Goal: Information Seeking & Learning: Understand process/instructions

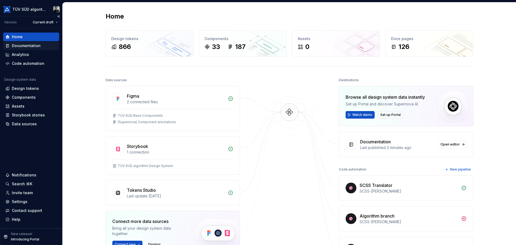
click at [25, 46] on div "Documentation" at bounding box center [26, 45] width 29 height 5
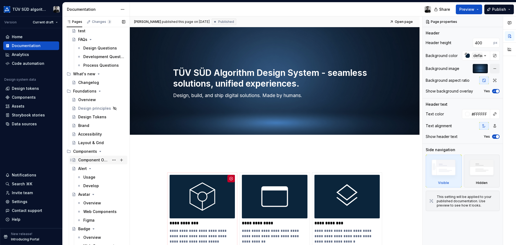
scroll to position [81, 0]
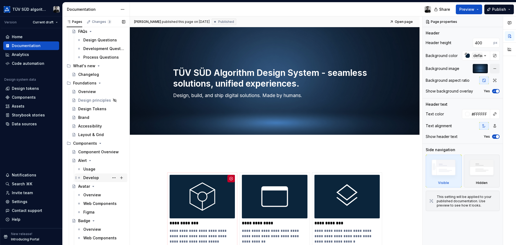
click at [91, 177] on div "Develop" at bounding box center [91, 177] width 16 height 5
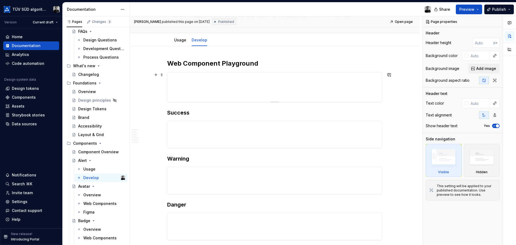
scroll to position [54, 0]
click at [469, 9] on span "Preview" at bounding box center [466, 9] width 15 height 5
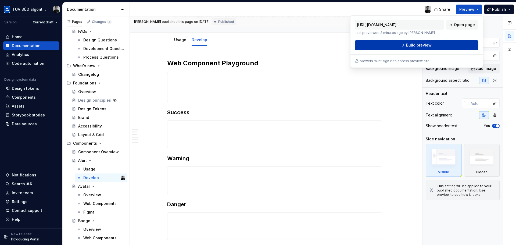
click at [437, 43] on button "Build preview" at bounding box center [417, 45] width 124 height 10
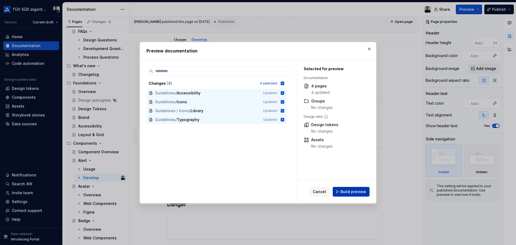
click at [357, 192] on span "Build preview" at bounding box center [353, 191] width 26 height 5
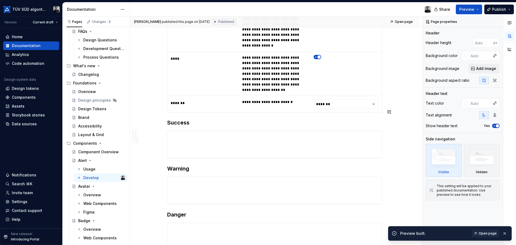
scroll to position [242, 0]
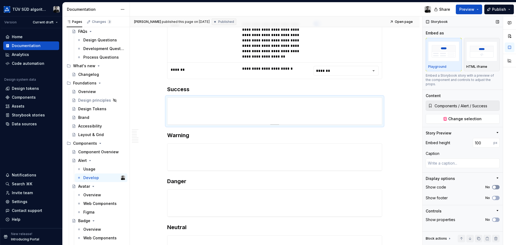
click at [497, 185] on button "No" at bounding box center [496, 187] width 8 height 4
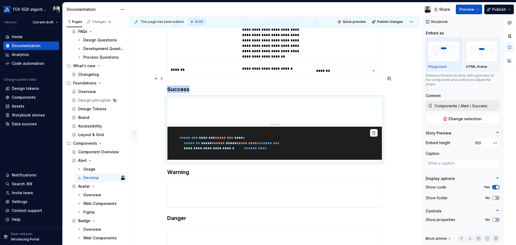
click at [289, 132] on pre "**********" at bounding box center [274, 143] width 214 height 33
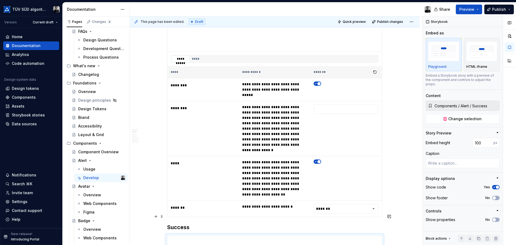
scroll to position [54, 0]
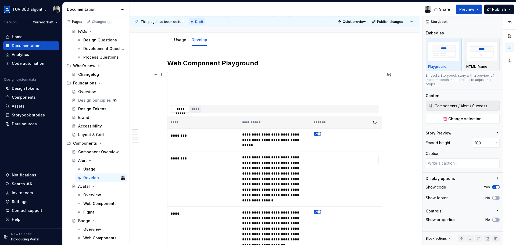
type textarea "*"
type input "Components / Alert / Default"
type input "110"
click at [199, 109] on button "****" at bounding box center [195, 109] width 11 height 7
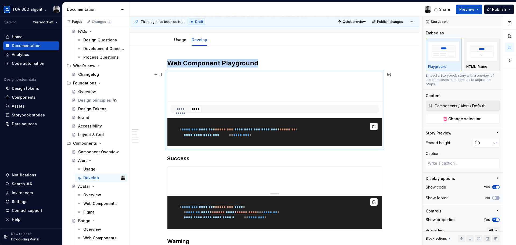
click at [234, 143] on pre "**********" at bounding box center [274, 132] width 214 height 28
click at [183, 107] on button "**********" at bounding box center [180, 109] width 19 height 7
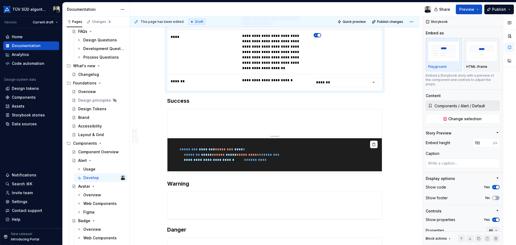
scroll to position [242, 0]
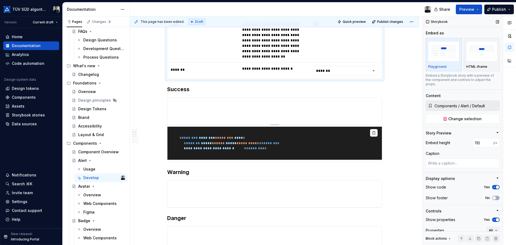
click at [492, 186] on icon "button" at bounding box center [494, 186] width 4 height 3
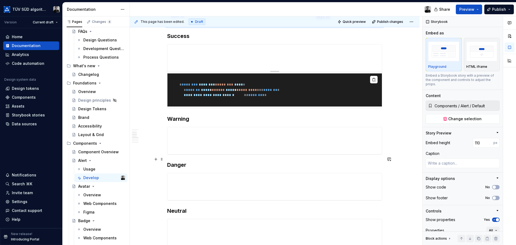
scroll to position [243, 0]
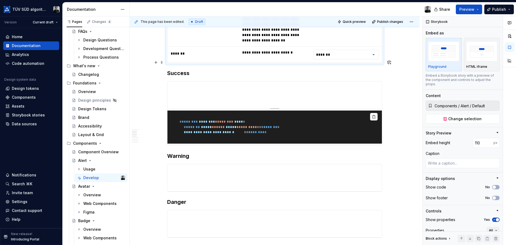
type textarea "*"
type input "Components / Alert / Success"
type input "100"
click at [284, 110] on pre "**********" at bounding box center [274, 126] width 214 height 33
click at [493, 185] on icon "button" at bounding box center [494, 186] width 4 height 3
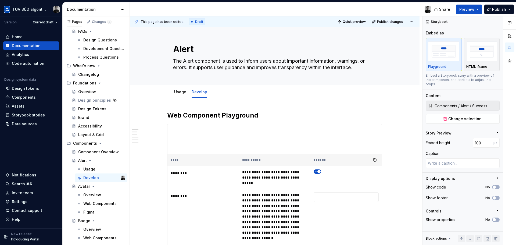
scroll to position [0, 0]
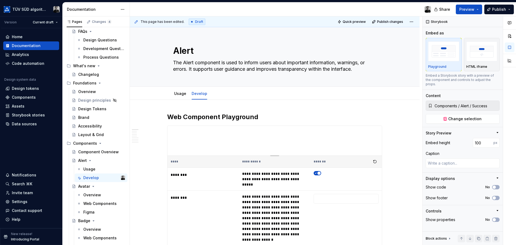
type textarea "*"
type input "Components / Alert / Default"
type input "110"
drag, startPoint x: 494, startPoint y: 187, endPoint x: 464, endPoint y: 187, distance: 29.8
click at [494, 187] on button "No" at bounding box center [496, 187] width 8 height 4
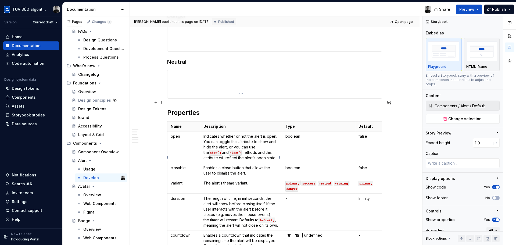
scroll to position [430, 0]
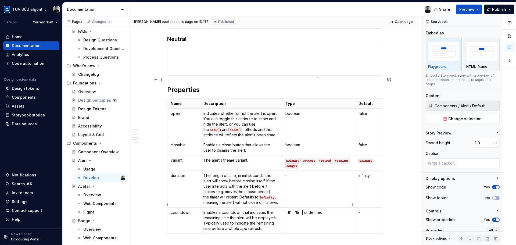
click at [329, 209] on td "'rtl' | 'ltr' | undefined" at bounding box center [318, 220] width 73 height 26
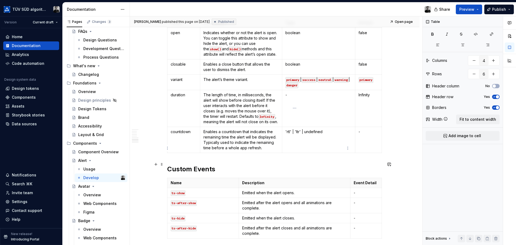
scroll to position [484, 0]
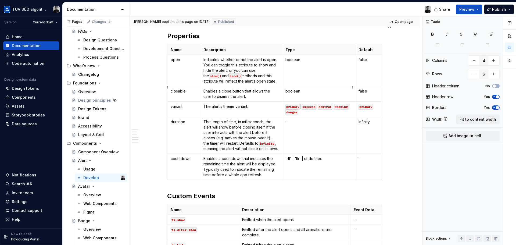
click at [293, 104] on code "primary" at bounding box center [292, 107] width 15 height 6
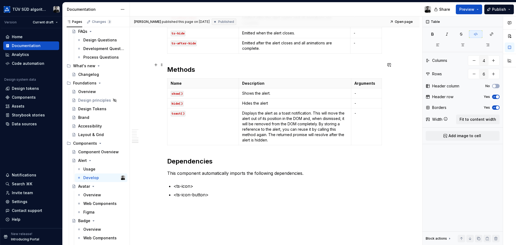
scroll to position [699, 0]
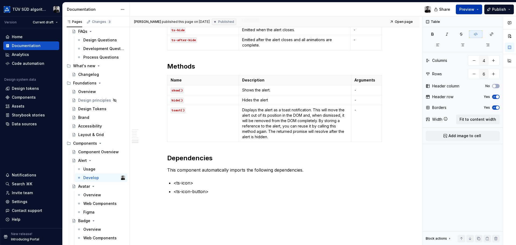
click at [478, 11] on button "Preview" at bounding box center [469, 10] width 26 height 10
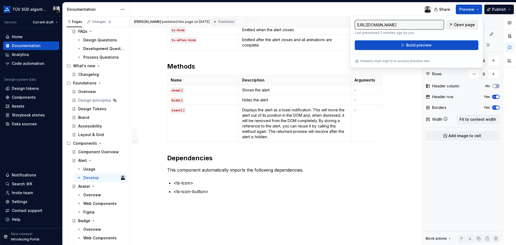
click at [463, 25] on span "Open page" at bounding box center [464, 24] width 21 height 5
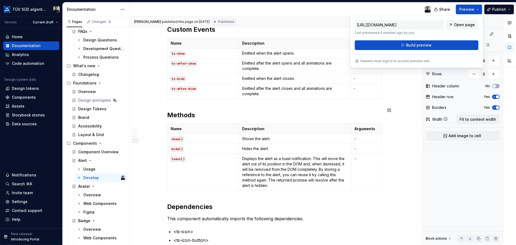
scroll to position [645, 0]
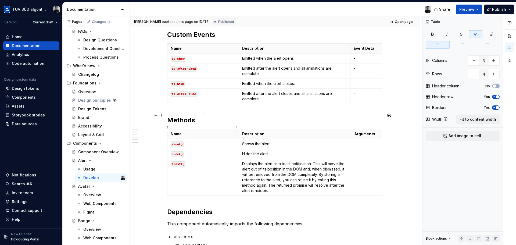
click at [173, 141] on code "show()" at bounding box center [177, 144] width 13 height 6
drag, startPoint x: 184, startPoint y: 127, endPoint x: 169, endPoint y: 127, distance: 14.2
click at [169, 139] on td "show()" at bounding box center [202, 144] width 71 height 10
click at [212, 120] on button "button" at bounding box center [213, 119] width 8 height 8
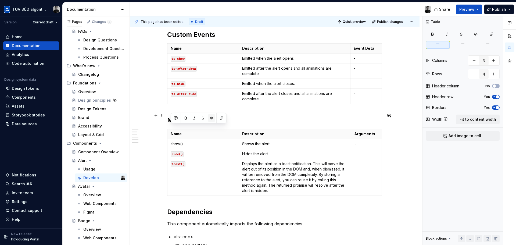
click at [212, 120] on button "button" at bounding box center [212, 118] width 8 height 8
type textarea "*"
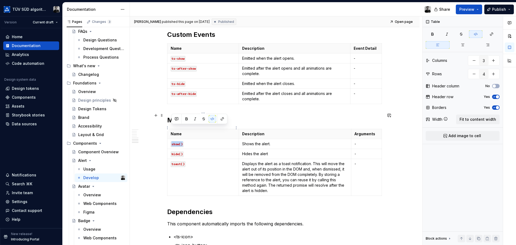
click at [201, 141] on p "show()" at bounding box center [203, 143] width 65 height 5
drag, startPoint x: 189, startPoint y: 128, endPoint x: 172, endPoint y: 128, distance: 16.7
click at [172, 141] on p "show()" at bounding box center [203, 143] width 65 height 5
click at [180, 141] on code "show()" at bounding box center [177, 144] width 13 height 6
drag, startPoint x: 185, startPoint y: 128, endPoint x: 172, endPoint y: 128, distance: 13.2
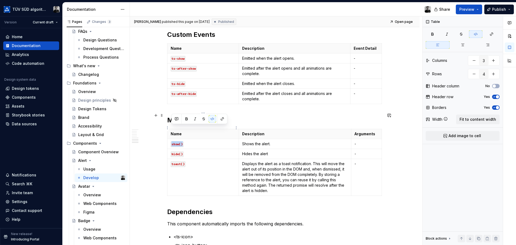
click at [172, 141] on p "show()" at bounding box center [203, 143] width 65 height 5
click at [199, 233] on p "<ts-icon>" at bounding box center [278, 236] width 209 height 6
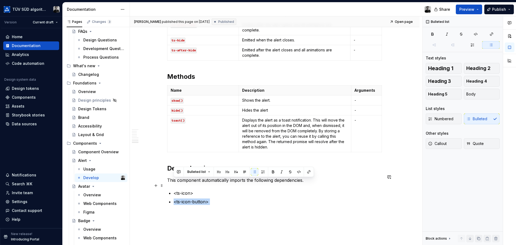
scroll to position [689, 0]
drag, startPoint x: 196, startPoint y: 220, endPoint x: 174, endPoint y: 176, distance: 50.0
click at [174, 189] on p "<ts-icon>" at bounding box center [278, 192] width 209 height 6
click at [210, 167] on button "Bulleted list" at bounding box center [199, 167] width 28 height 8
click at [215, 189] on p "<ts-icon>" at bounding box center [278, 192] width 209 height 6
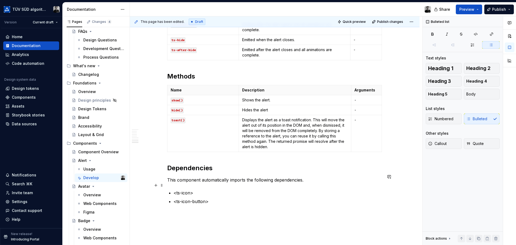
click at [223, 198] on p "<ts-icon-button>" at bounding box center [278, 204] width 209 height 13
click at [156, 194] on button "button" at bounding box center [156, 194] width 8 height 8
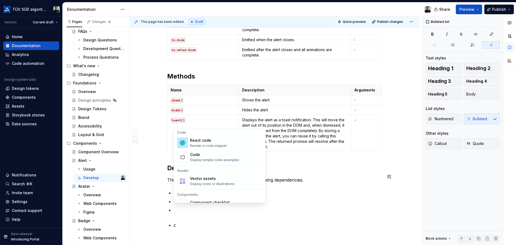
scroll to position [0, 0]
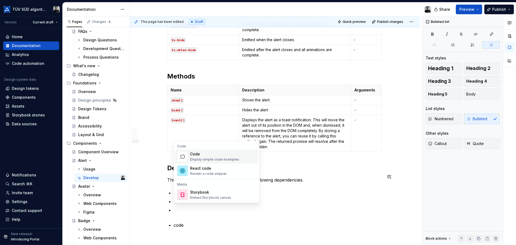
click at [227, 156] on div "Code" at bounding box center [214, 153] width 49 height 5
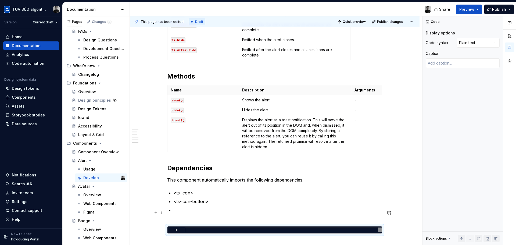
click at [206, 227] on div at bounding box center [283, 229] width 197 height 5
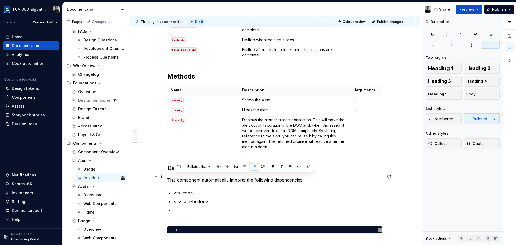
drag, startPoint x: 199, startPoint y: 179, endPoint x: 172, endPoint y: 177, distance: 26.4
copy p "<ts-icon>"
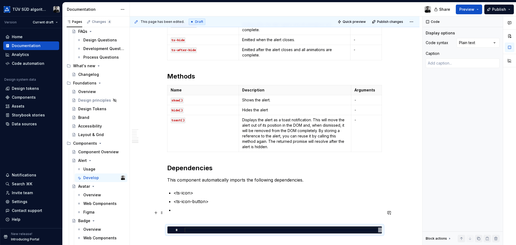
click at [203, 226] on div "*" at bounding box center [274, 229] width 214 height 7
click at [202, 227] on div at bounding box center [283, 229] width 197 height 5
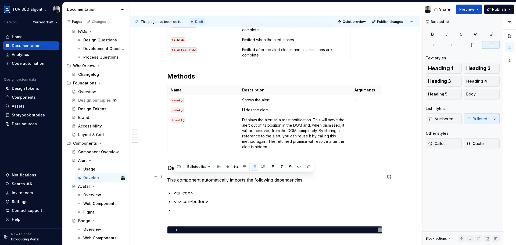
drag, startPoint x: 197, startPoint y: 176, endPoint x: 173, endPoint y: 175, distance: 23.7
copy p "<ts-icon>"
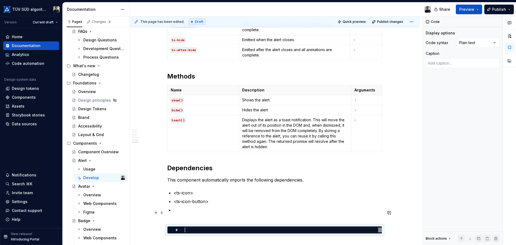
click at [192, 227] on div at bounding box center [283, 229] width 197 height 5
type textarea "*"
type textarea "*********"
click at [198, 225] on div "**********" at bounding box center [276, 130] width 292 height 229
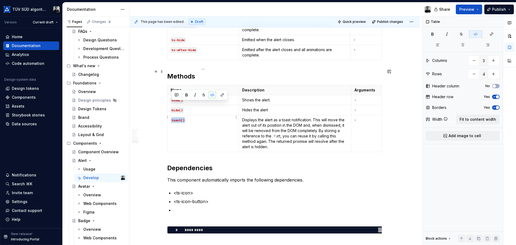
drag, startPoint x: 177, startPoint y: 103, endPoint x: 170, endPoint y: 103, distance: 6.2
click at [170, 115] on td "toast()" at bounding box center [202, 133] width 71 height 37
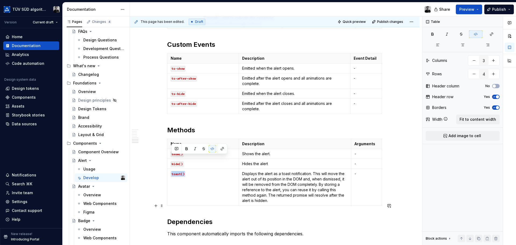
scroll to position [742, 0]
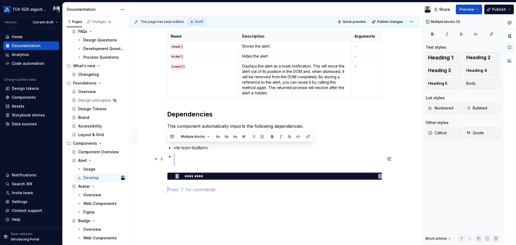
drag, startPoint x: 173, startPoint y: 172, endPoint x: 162, endPoint y: 155, distance: 20.3
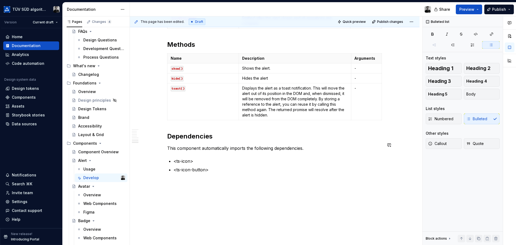
scroll to position [712, 0]
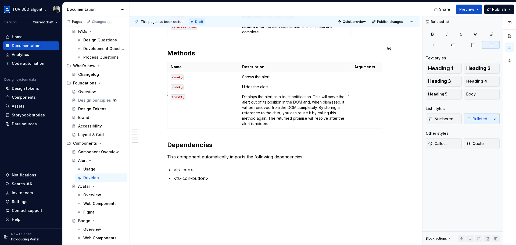
type textarea "*"
